Goal: Transaction & Acquisition: Purchase product/service

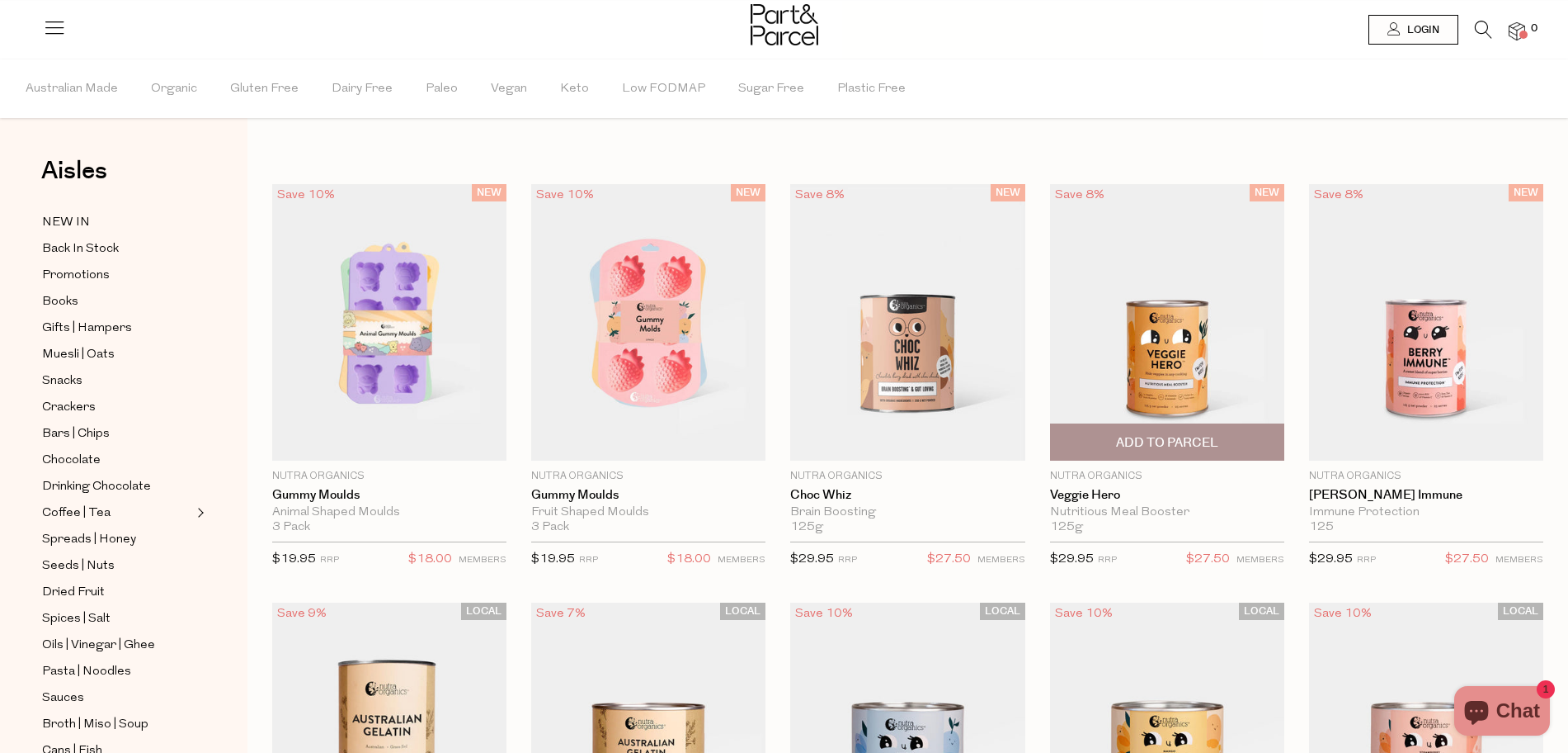
click at [1241, 336] on img at bounding box center [1167, 322] width 234 height 277
